Goal: Share content: Share content

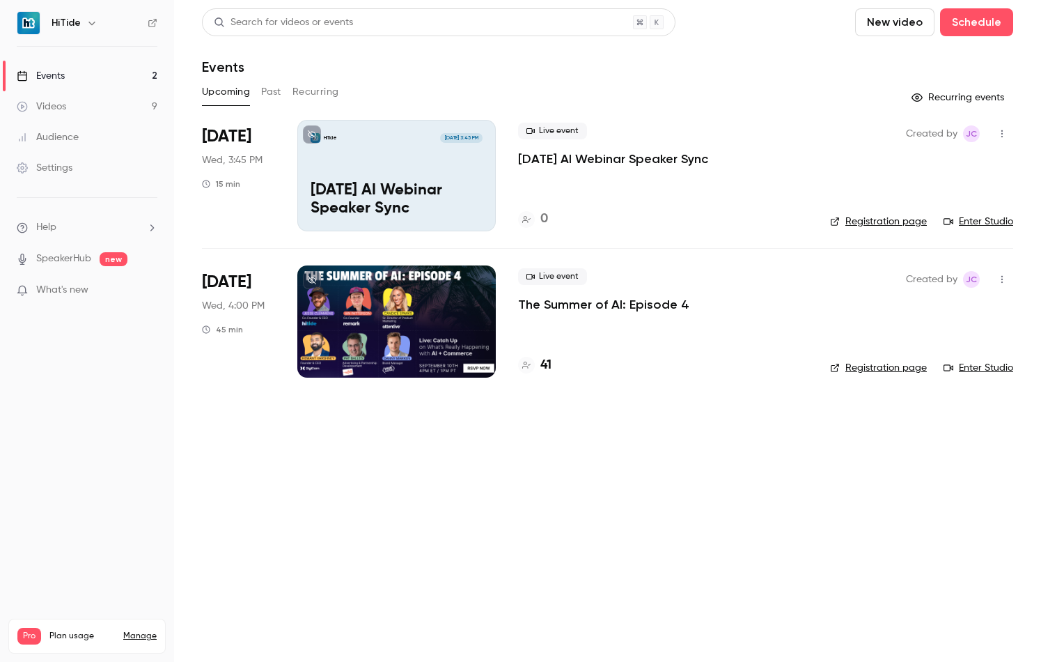
click at [457, 173] on div "HiTide [DATE] 3:45 PM [DATE] AI Webinar Speaker Sync" at bounding box center [396, 175] width 199 height 111
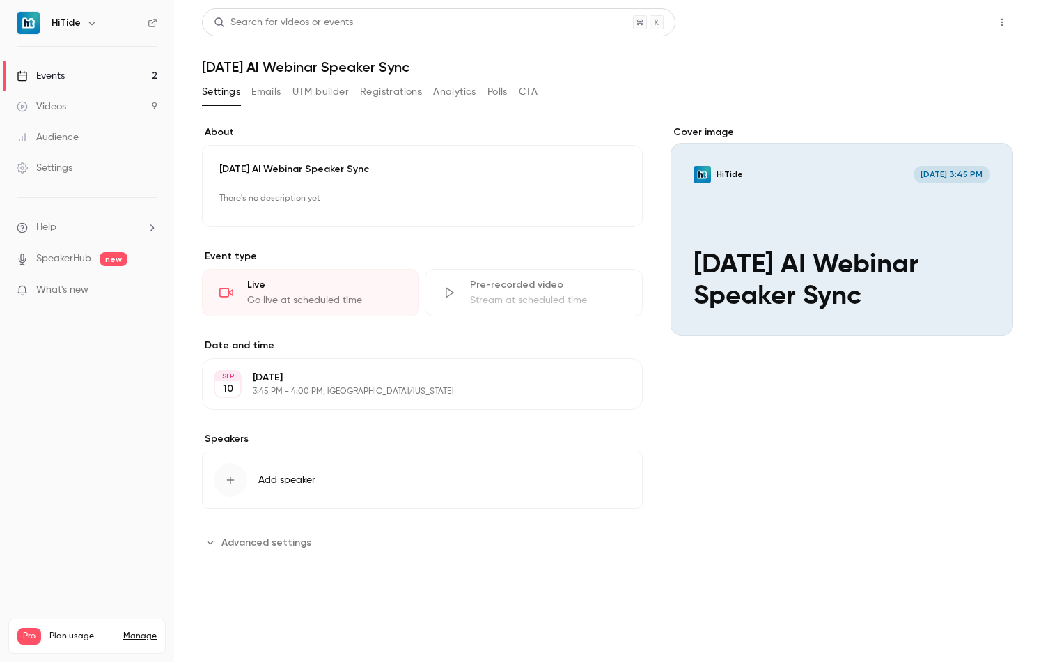
click at [943, 22] on button "Share" at bounding box center [952, 22] width 55 height 28
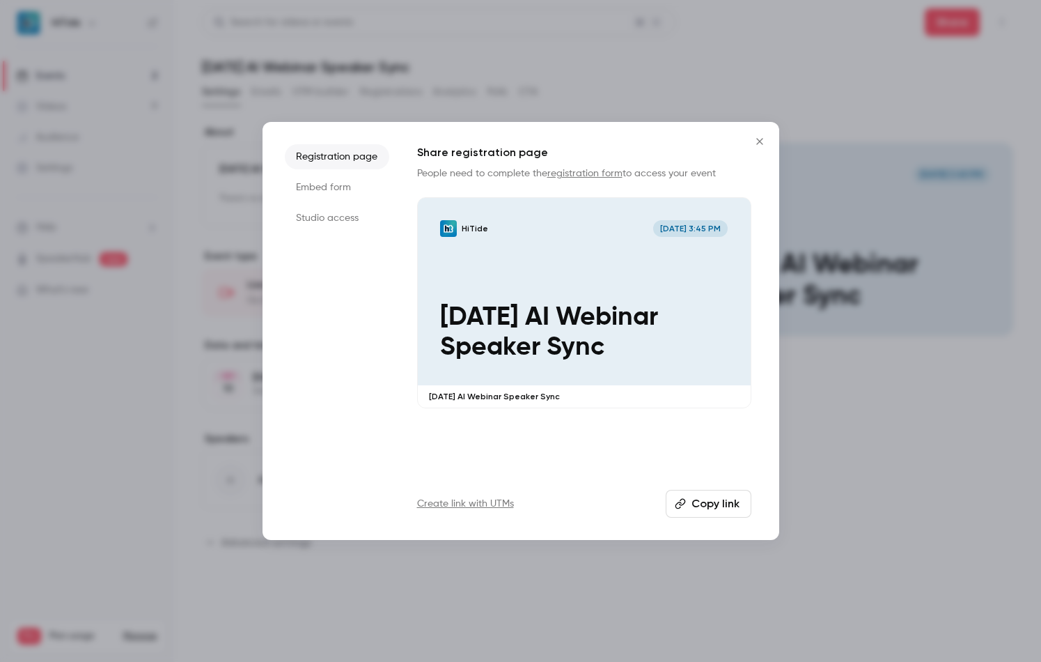
click at [328, 217] on li "Studio access" at bounding box center [337, 217] width 104 height 25
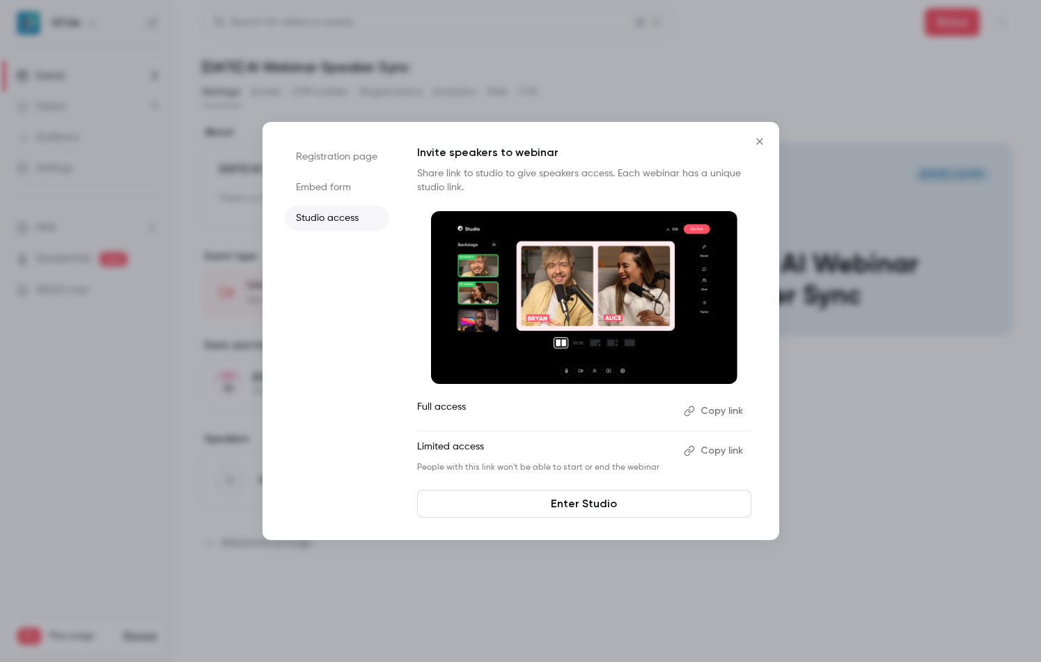
click at [727, 451] on button "Copy link" at bounding box center [714, 451] width 73 height 22
click at [855, 450] on div at bounding box center [520, 331] width 1041 height 662
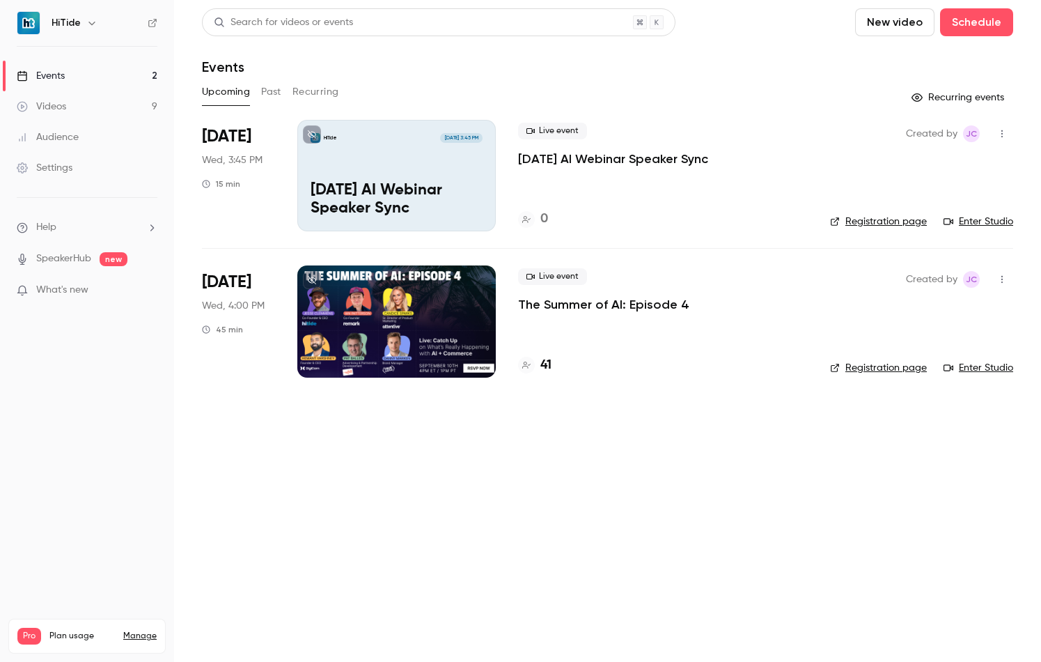
click at [453, 299] on div at bounding box center [396, 320] width 199 height 111
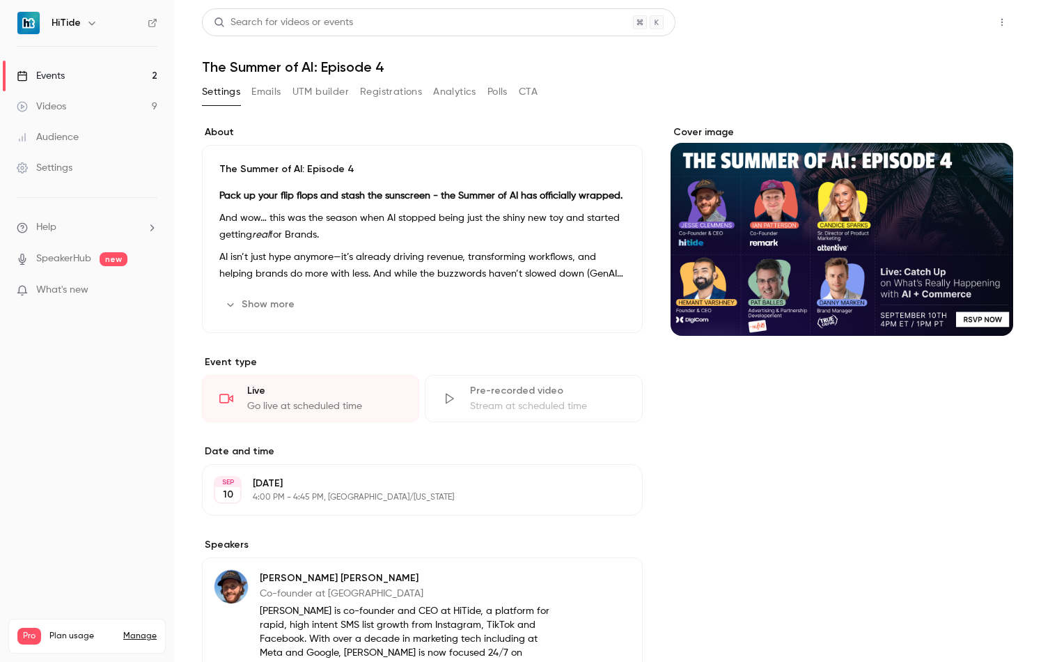
click at [935, 16] on button "Share" at bounding box center [952, 22] width 55 height 28
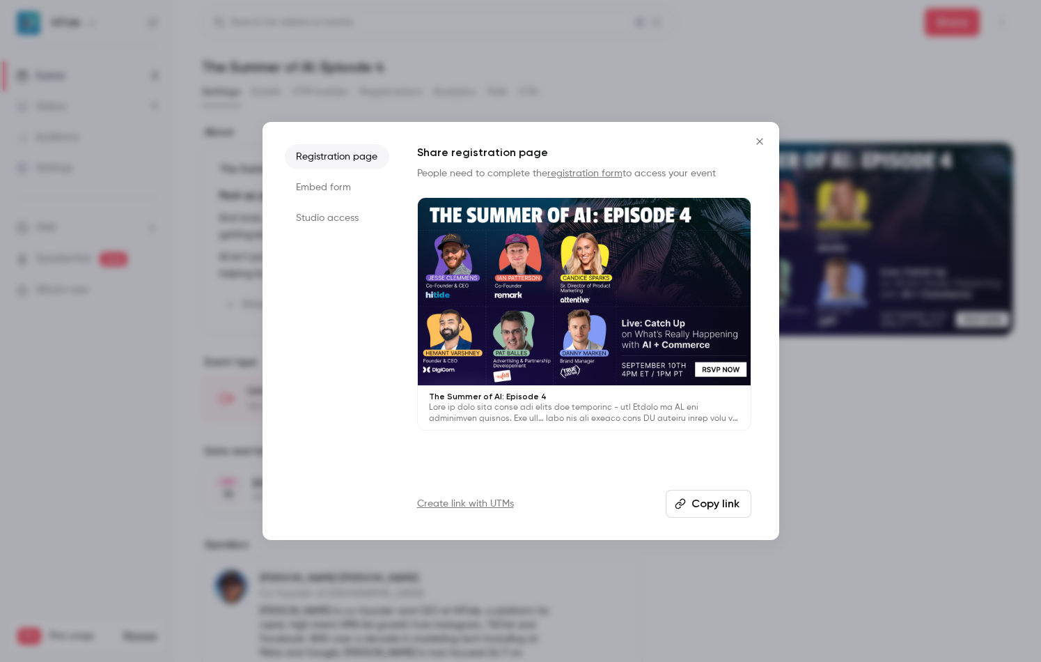
click at [357, 223] on li "Studio access" at bounding box center [337, 217] width 104 height 25
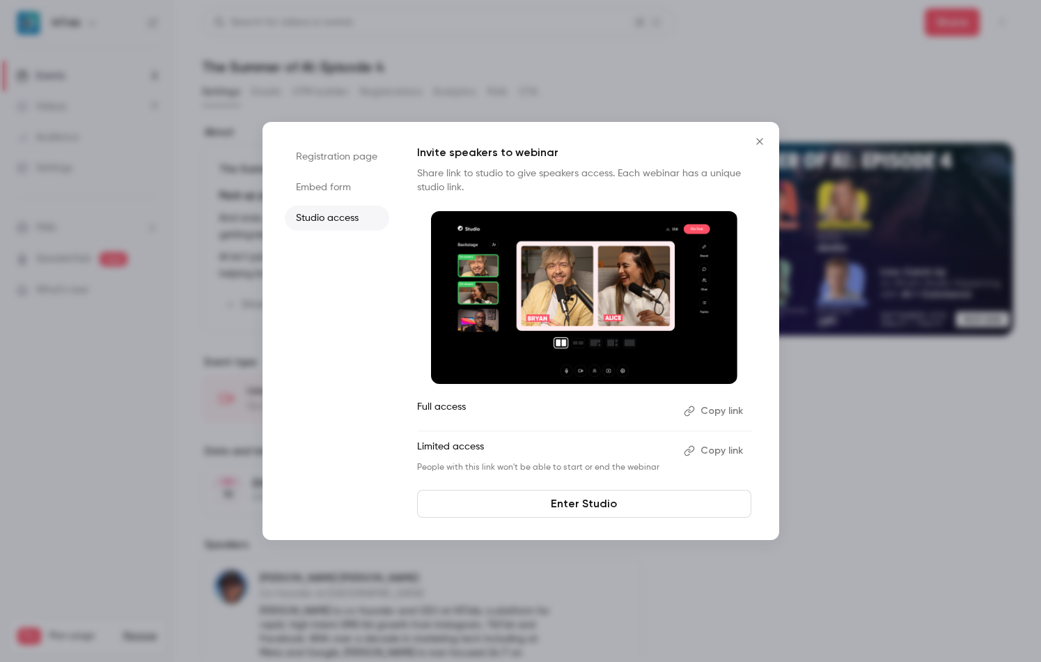
click at [724, 453] on button "Copy link" at bounding box center [714, 451] width 73 height 22
click at [757, 139] on icon "Close" at bounding box center [759, 141] width 6 height 6
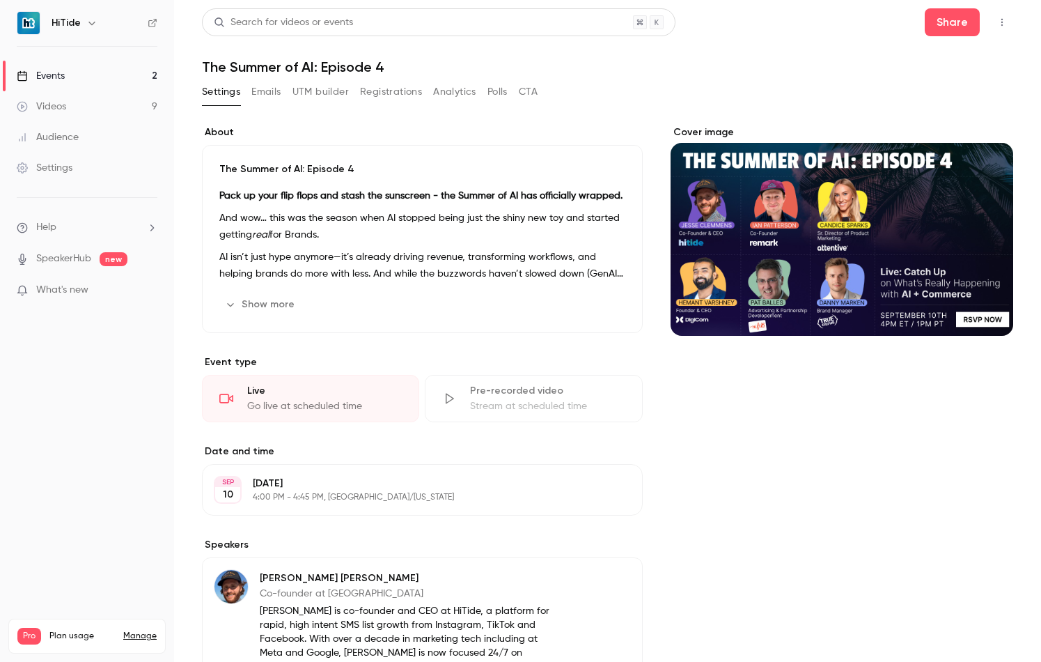
click at [58, 79] on div "Events" at bounding box center [41, 76] width 48 height 14
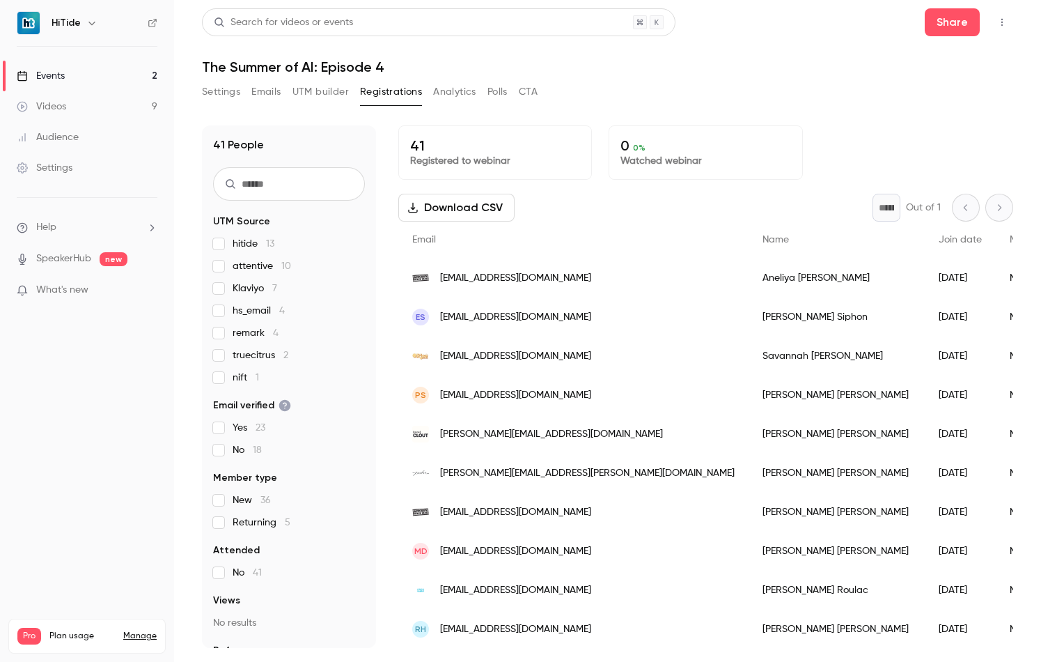
click at [236, 375] on span "nift 1" at bounding box center [246, 378] width 26 height 14
click at [153, 380] on nav "HiTide Events 2 Videos 9 Audience Settings Help SpeakerHub new What's new Pro P…" at bounding box center [87, 331] width 174 height 662
